Goal: Task Accomplishment & Management: Manage account settings

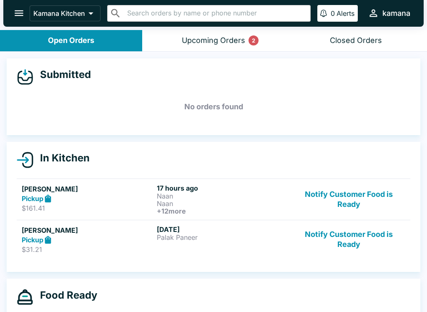
click at [210, 41] on div "Upcoming Orders 2" at bounding box center [213, 41] width 63 height 10
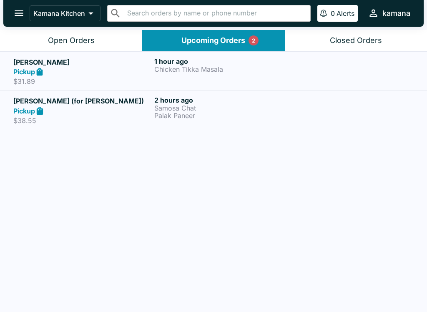
click at [235, 65] on p "Chicken Tikka Masala" at bounding box center [223, 69] width 138 height 8
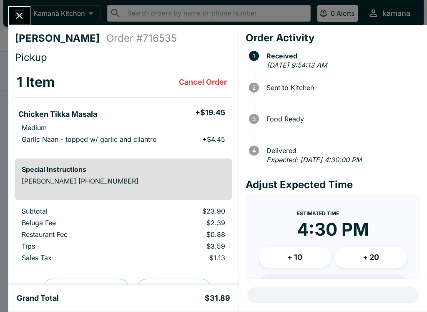
scroll to position [40, 0]
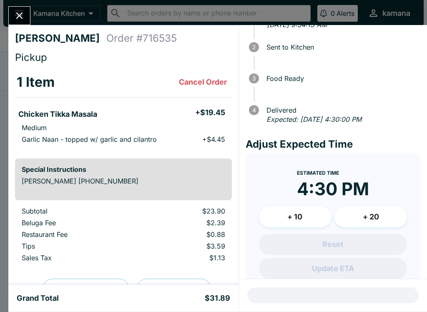
click at [27, 12] on button "Close" at bounding box center [19, 16] width 21 height 18
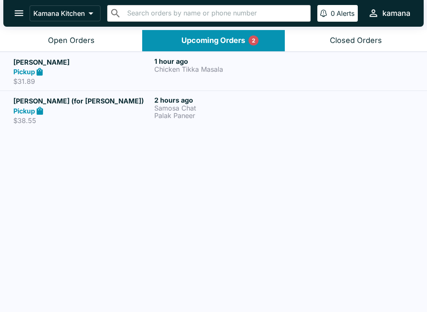
click at [69, 109] on div "Pickup" at bounding box center [82, 111] width 138 height 10
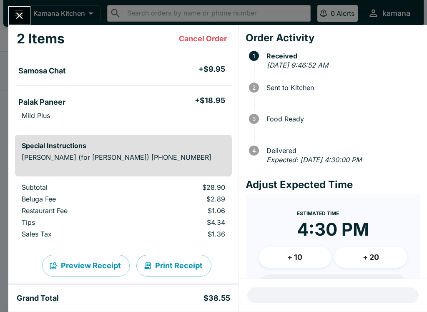
scroll to position [55, 0]
click at [20, 8] on button "Close" at bounding box center [19, 16] width 21 height 18
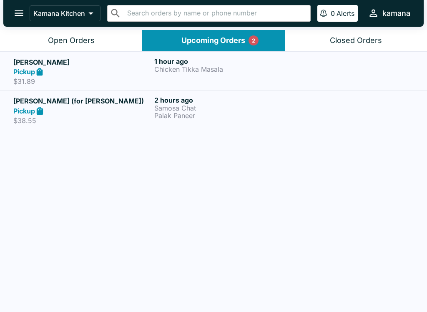
click at [183, 77] on div "1 hour ago Chicken Tikka Masala" at bounding box center [223, 71] width 138 height 29
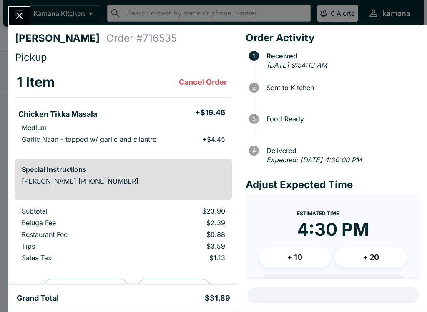
click at [18, 11] on icon "Close" at bounding box center [19, 15] width 11 height 11
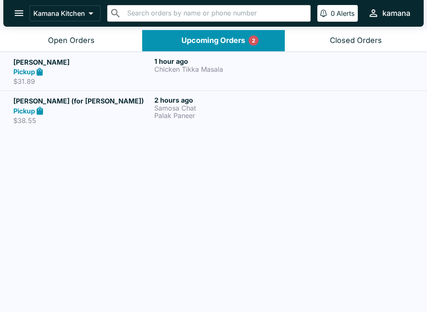
click at [187, 99] on h6 "2 hours ago" at bounding box center [223, 100] width 138 height 8
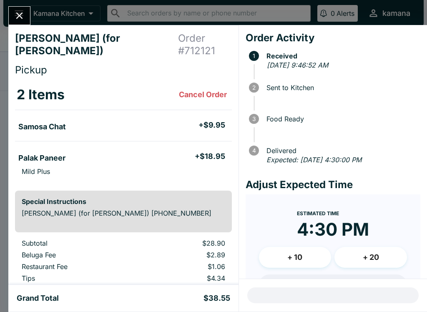
click at [20, 12] on icon "Close" at bounding box center [19, 15] width 11 height 11
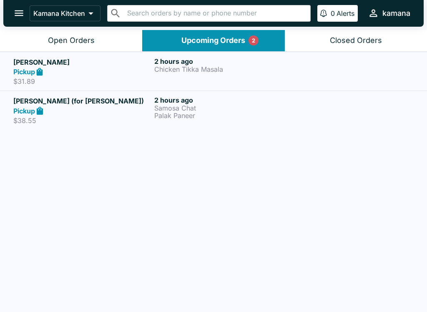
click at [76, 40] on div "Open Orders" at bounding box center [71, 41] width 47 height 10
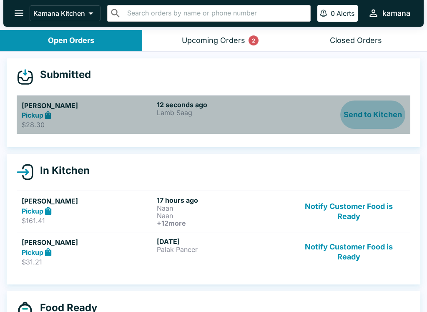
click at [381, 119] on button "Send to Kitchen" at bounding box center [372, 115] width 65 height 29
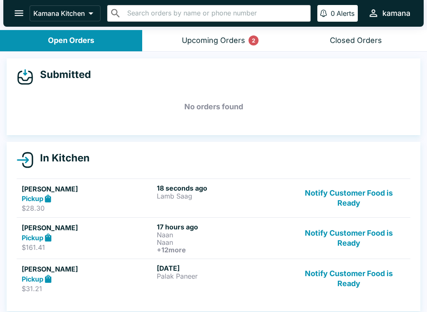
click at [362, 239] on button "Notify Customer Food is Ready" at bounding box center [348, 238] width 113 height 31
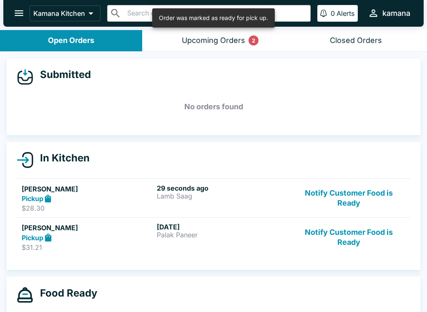
click at [367, 231] on button "Notify Customer Food is Ready" at bounding box center [348, 237] width 113 height 29
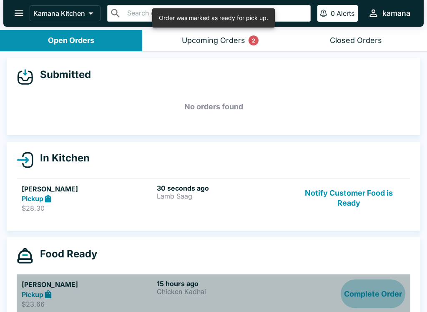
click at [371, 291] on button "Complete Order" at bounding box center [373, 293] width 65 height 29
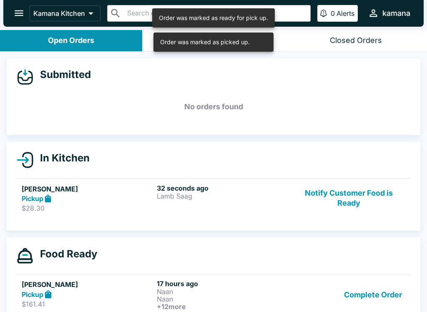
click at [370, 291] on button "Complete Order" at bounding box center [373, 294] width 65 height 31
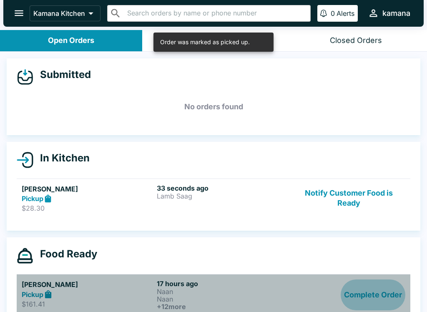
click at [367, 295] on button "Complete Order" at bounding box center [373, 294] width 65 height 31
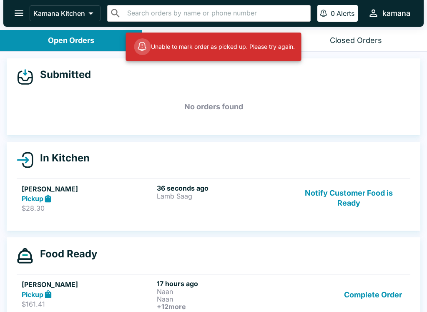
click at [371, 298] on button "Complete Order" at bounding box center [373, 294] width 65 height 31
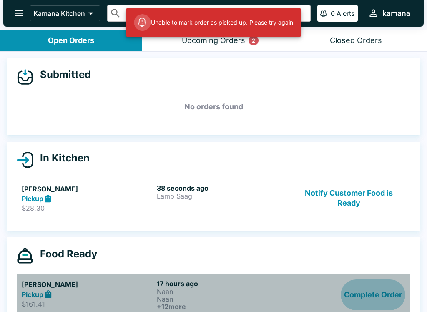
click at [371, 295] on button "Complete Order" at bounding box center [373, 294] width 65 height 31
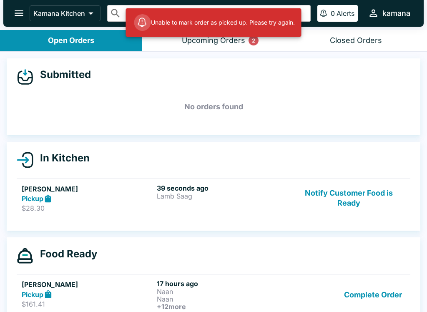
click at [375, 294] on button "Complete Order" at bounding box center [373, 294] width 65 height 31
click at [375, 296] on button "Complete Order" at bounding box center [373, 294] width 65 height 31
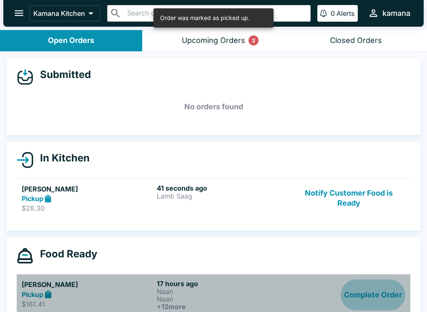
click at [382, 297] on button "Complete Order" at bounding box center [373, 294] width 65 height 31
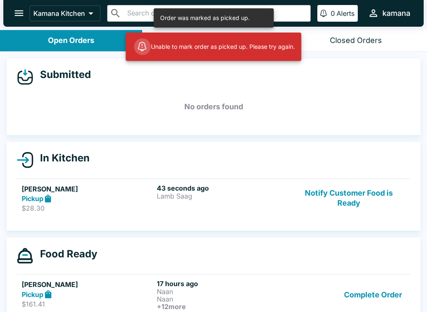
click at [382, 299] on button "Complete Order" at bounding box center [373, 294] width 65 height 31
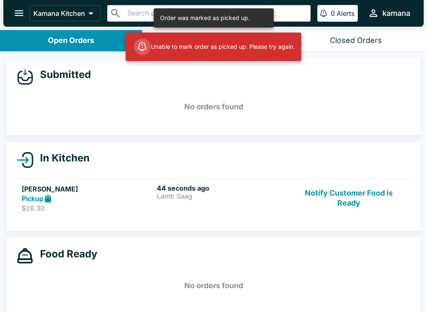
scroll to position [1, 0]
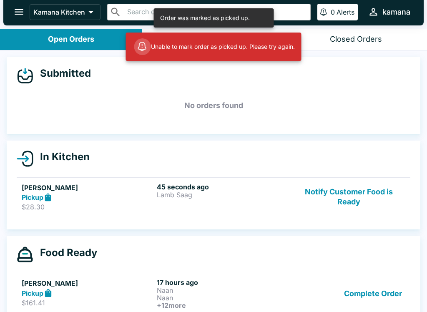
click at [380, 291] on button "Complete Order" at bounding box center [373, 293] width 65 height 31
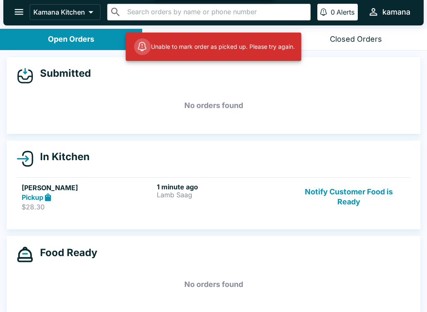
click at [377, 295] on h5 "No orders found" at bounding box center [214, 284] width 394 height 30
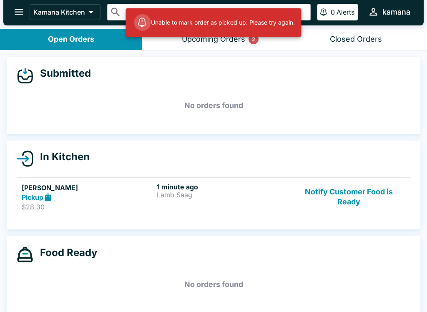
click at [376, 303] on div "Food Ready No orders found" at bounding box center [214, 274] width 414 height 77
click at [376, 304] on div "Food Ready No orders found" at bounding box center [214, 274] width 414 height 77
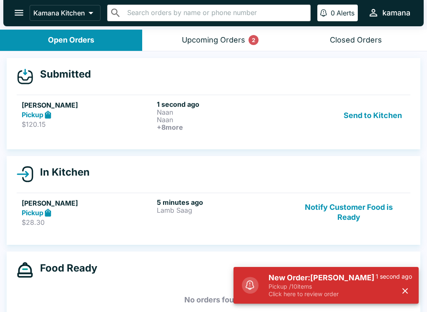
scroll to position [0, 0]
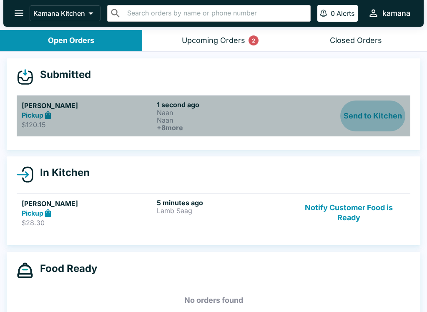
click at [386, 112] on button "Send to Kitchen" at bounding box center [372, 116] width 65 height 31
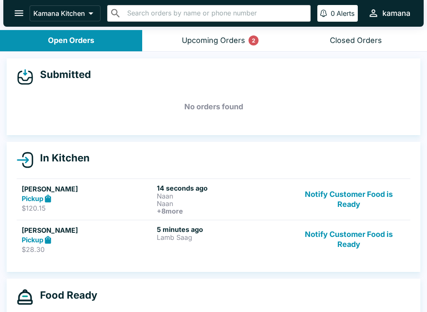
click at [342, 239] on button "Notify Customer Food is Ready" at bounding box center [348, 239] width 113 height 29
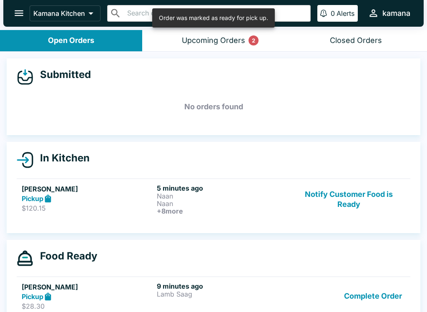
click at [373, 302] on button "Complete Order" at bounding box center [373, 296] width 65 height 29
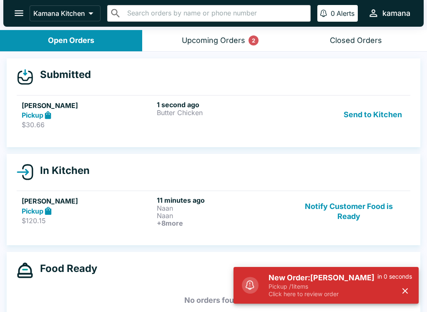
click at [365, 118] on button "Send to Kitchen" at bounding box center [372, 115] width 65 height 29
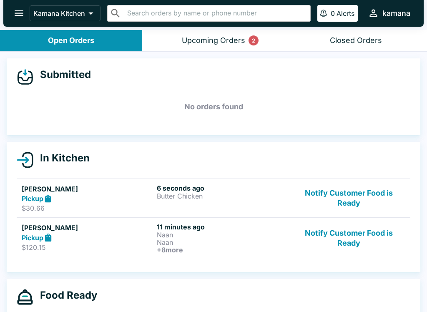
click at [256, 38] on div "2" at bounding box center [254, 40] width 10 height 10
